Goal: Transaction & Acquisition: Obtain resource

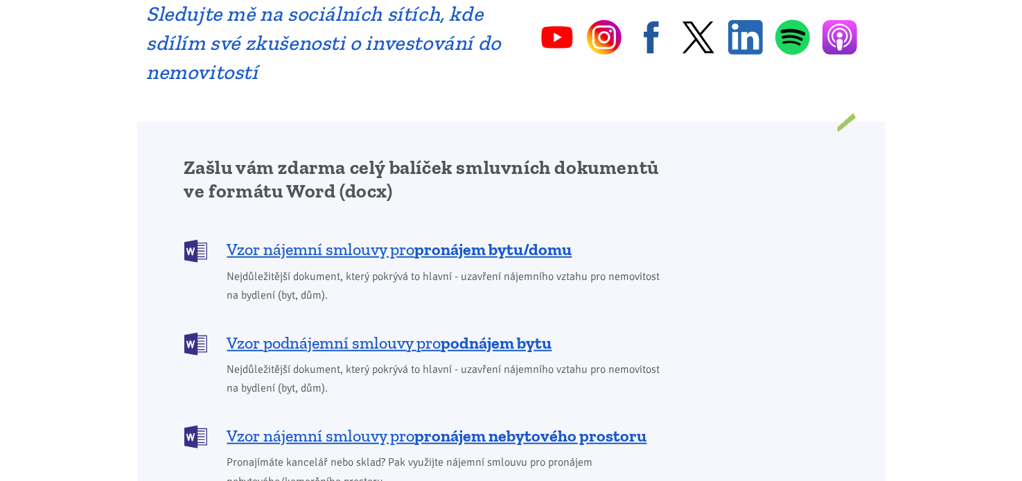
scroll to position [1108, 0]
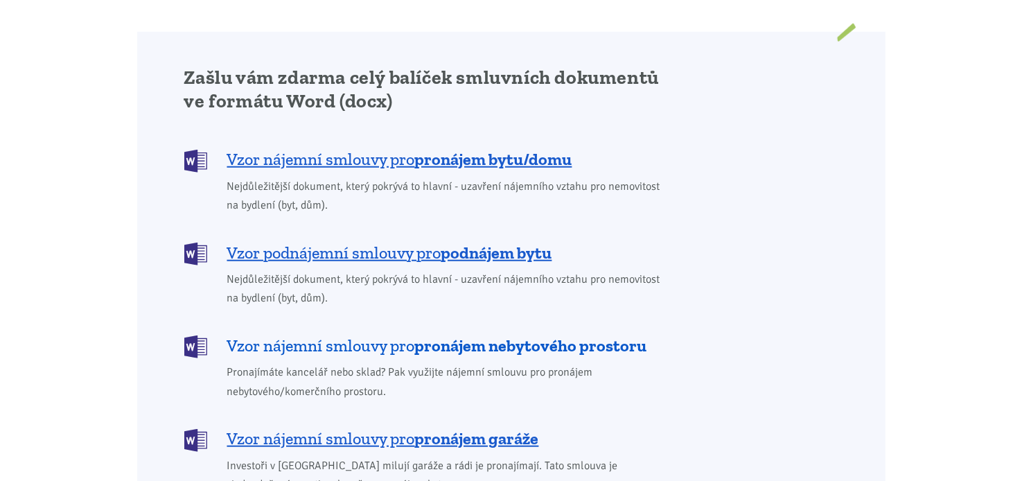
click at [518, 335] on b "pronájem nebytového prostoru" at bounding box center [531, 345] width 232 height 20
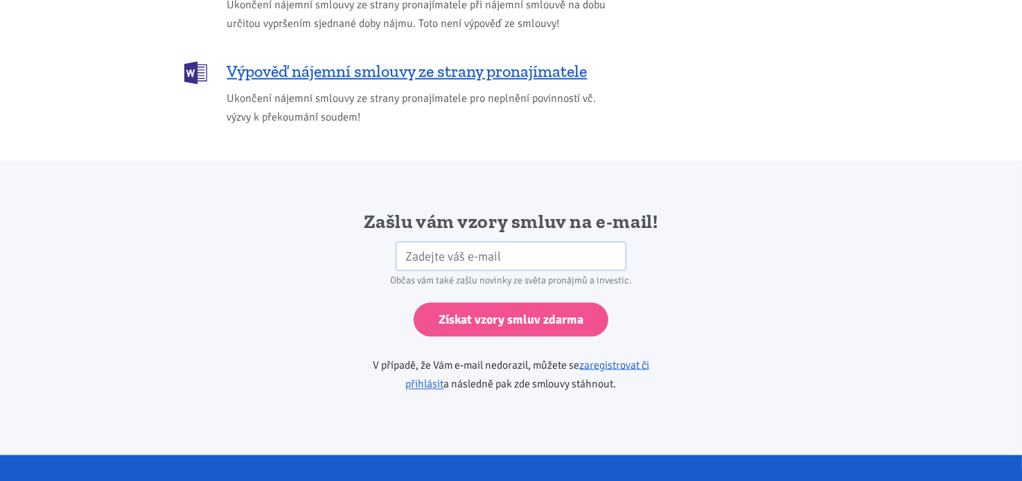
scroll to position [2175, 0]
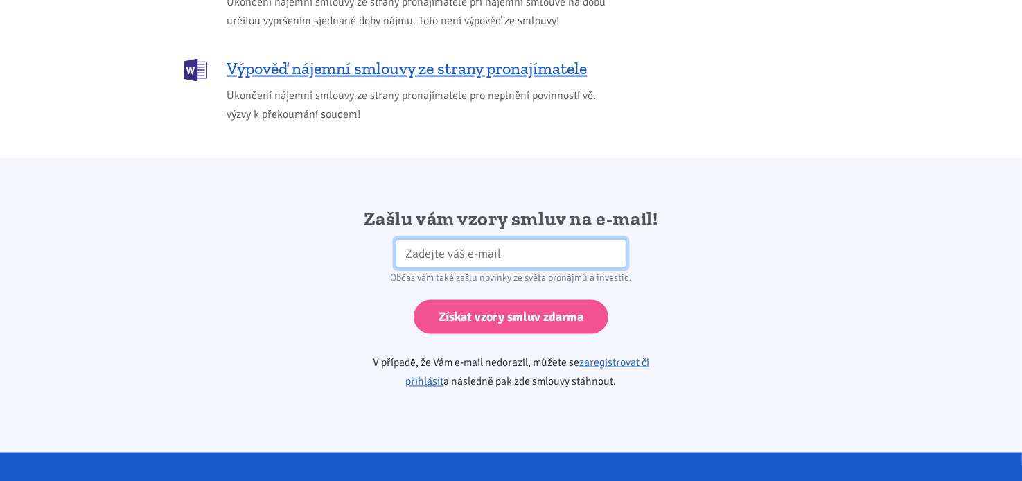
click at [508, 239] on input "email" at bounding box center [510, 254] width 231 height 30
type input "info@umelypiskovec.cz"
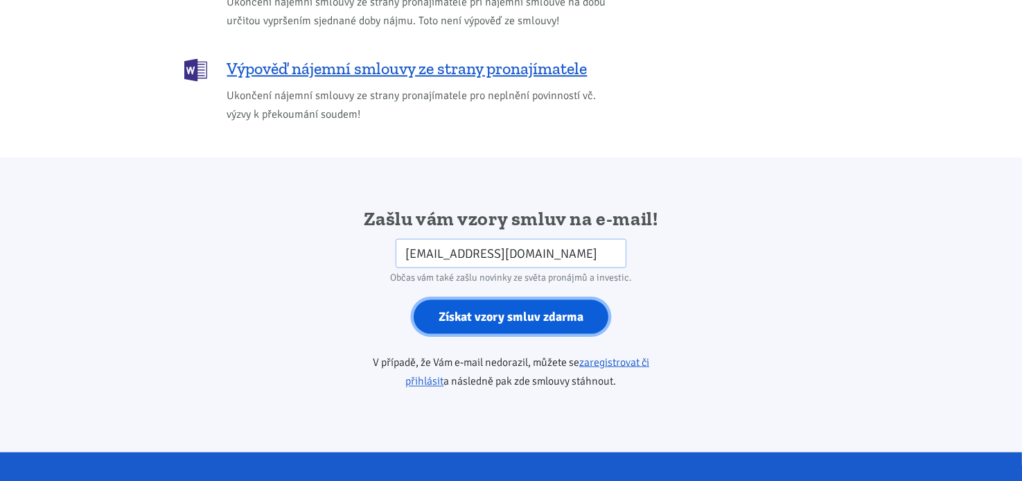
click at [492, 300] on input "Získat vzory smluv zdarma" at bounding box center [510, 317] width 195 height 34
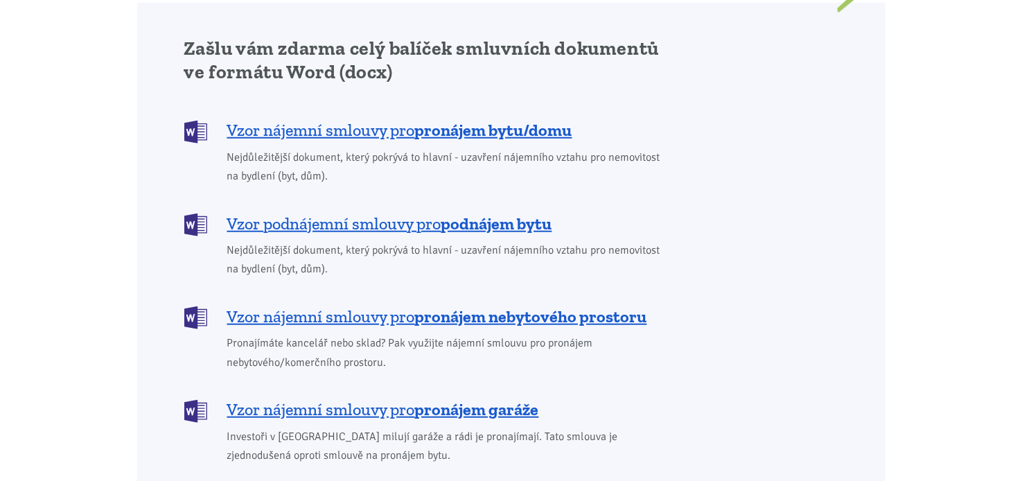
scroll to position [1108, 0]
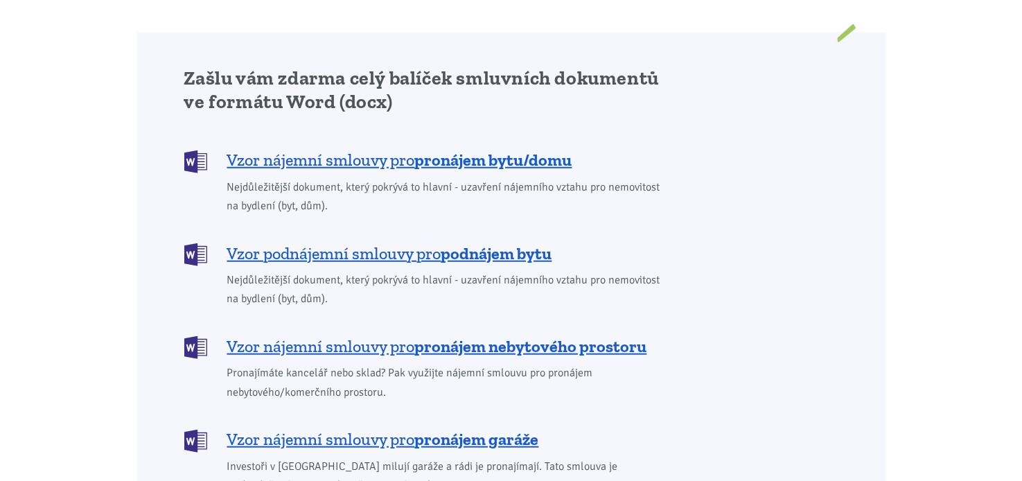
scroll to position [1108, 0]
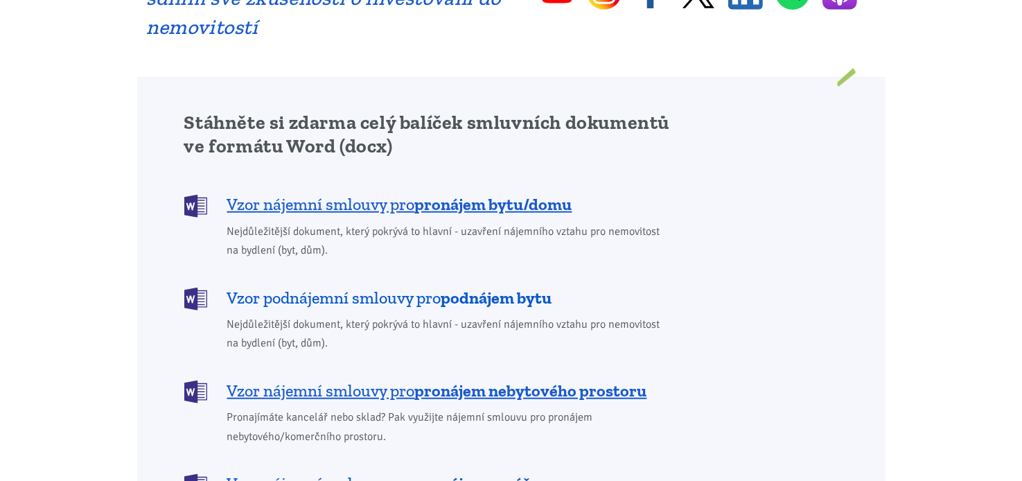
scroll to position [1247, 0]
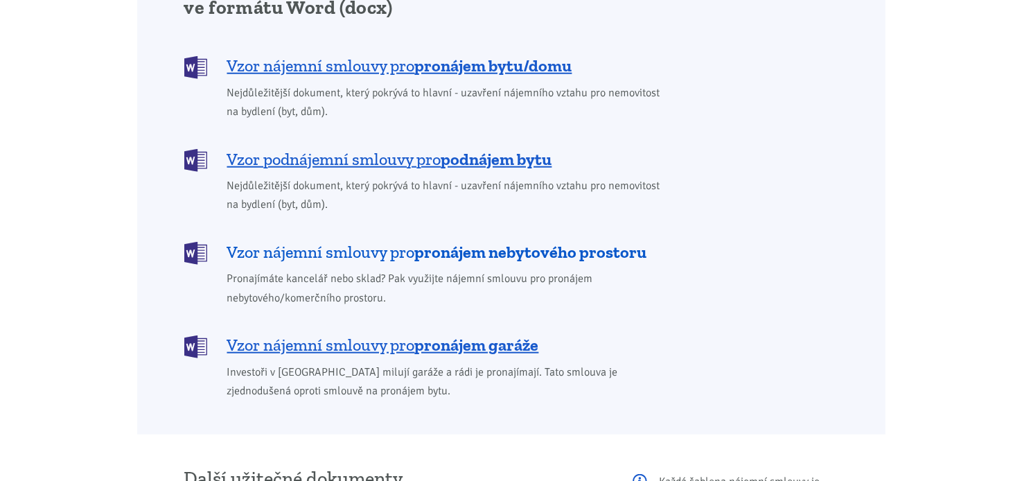
click at [435, 242] on b "pronájem nebytového prostoru" at bounding box center [531, 252] width 232 height 20
